Goal: Transaction & Acquisition: Purchase product/service

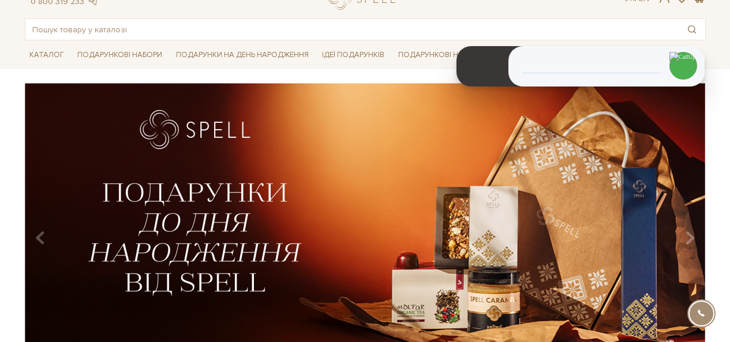
scroll to position [58, 0]
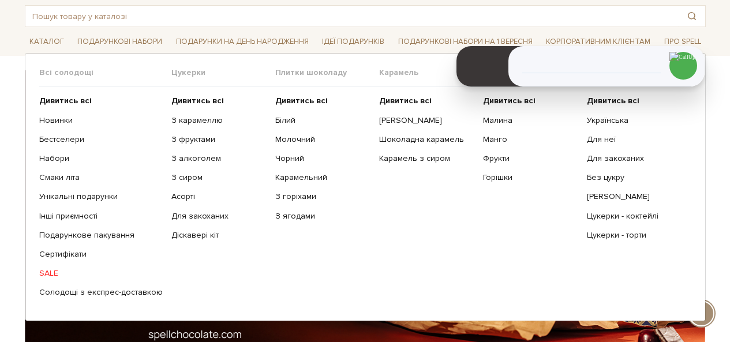
click at [48, 275] on link "SALE" at bounding box center [101, 273] width 124 height 10
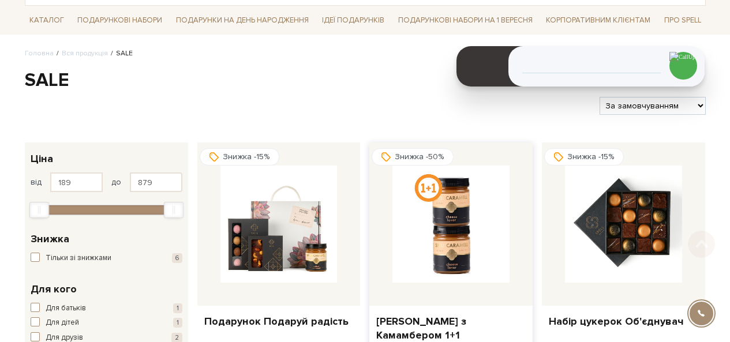
scroll to position [115, 0]
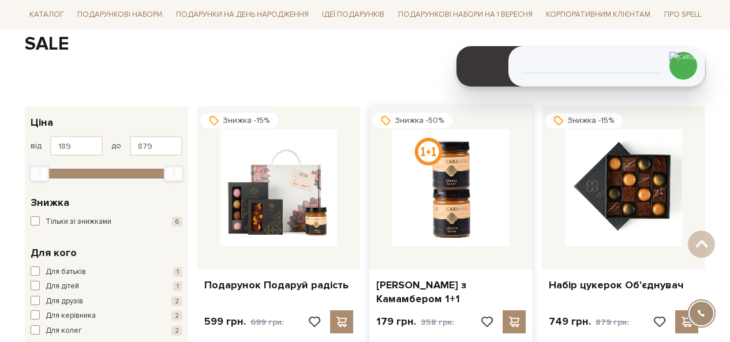
click at [468, 172] on img at bounding box center [450, 187] width 117 height 117
